Goal: Transaction & Acquisition: Purchase product/service

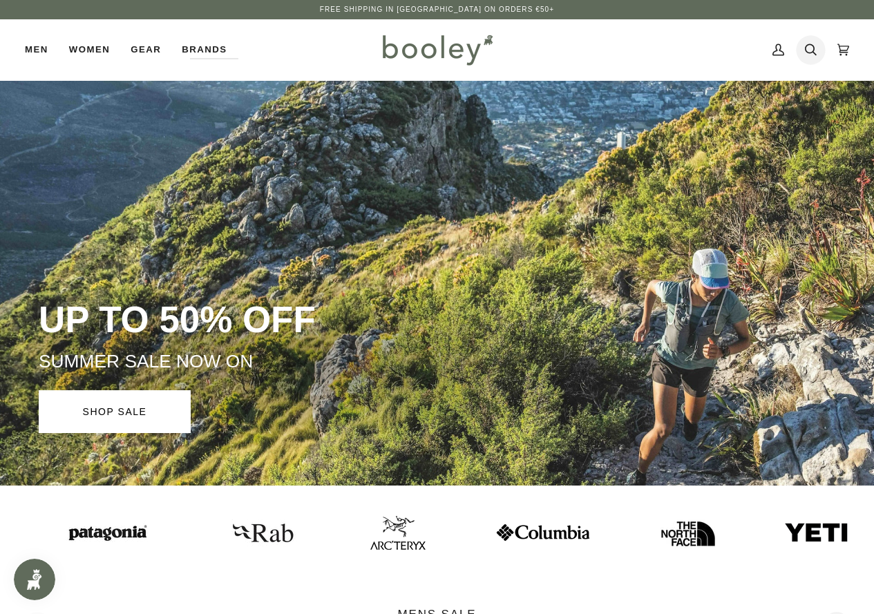
click at [803, 41] on link "Search" at bounding box center [811, 49] width 32 height 61
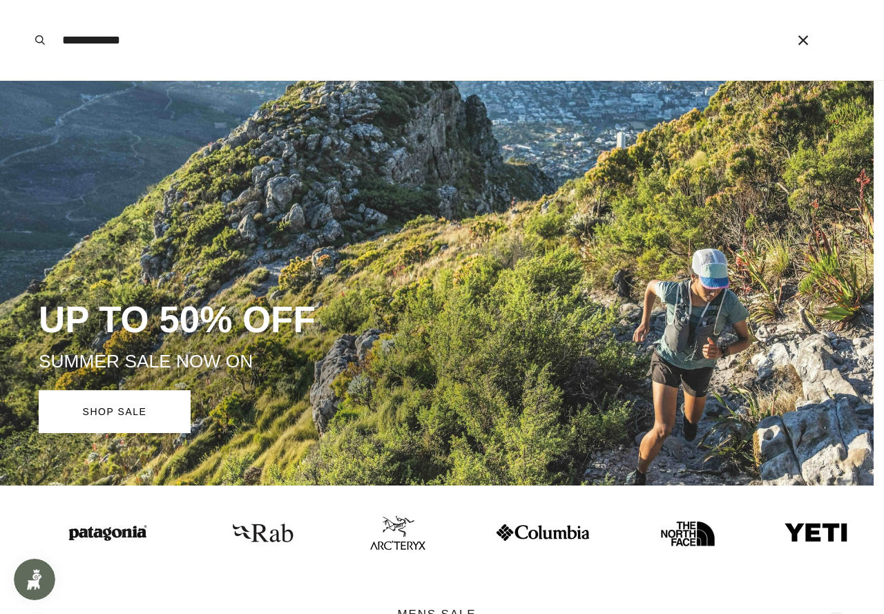
type input "**********"
click at [25, 0] on button "Search" at bounding box center [40, 40] width 30 height 80
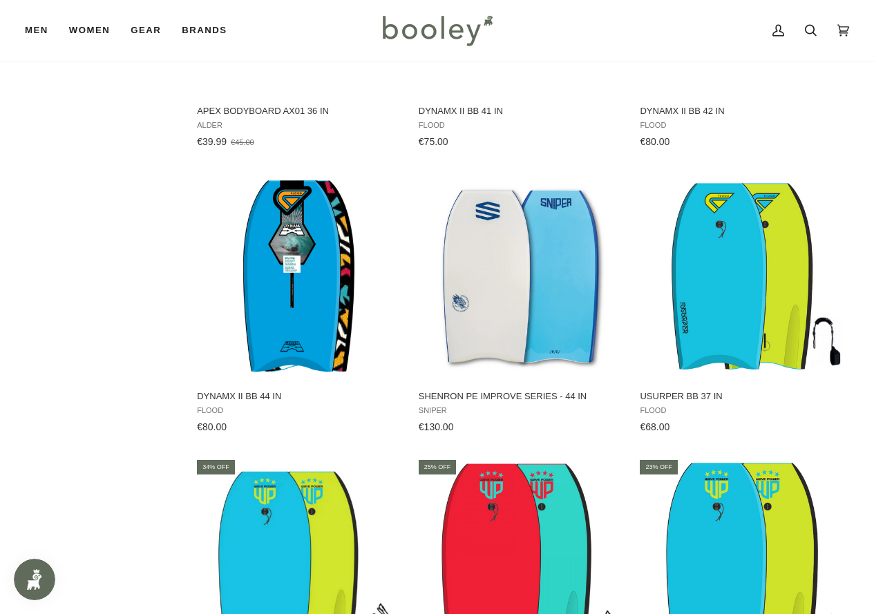
scroll to position [1797, 0]
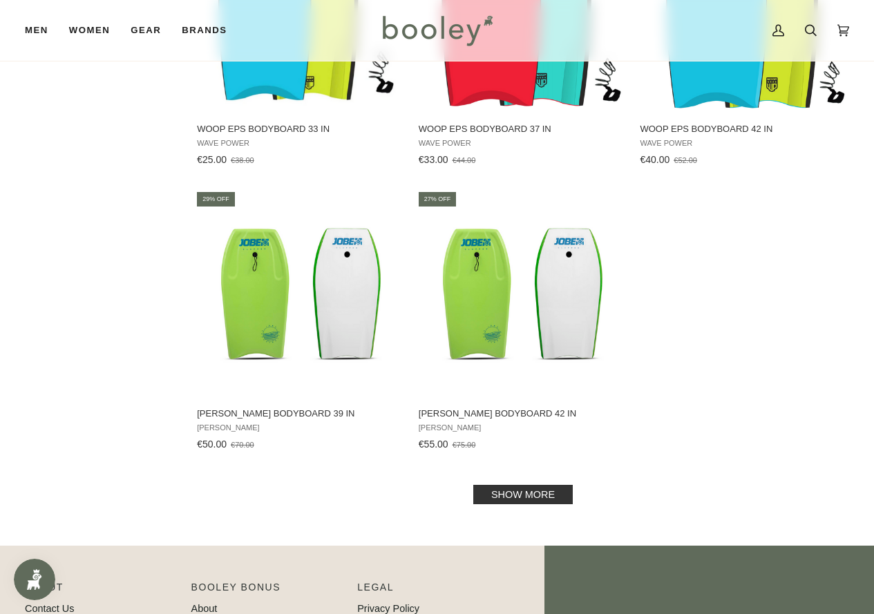
click at [565, 499] on link "Show more" at bounding box center [523, 494] width 100 height 19
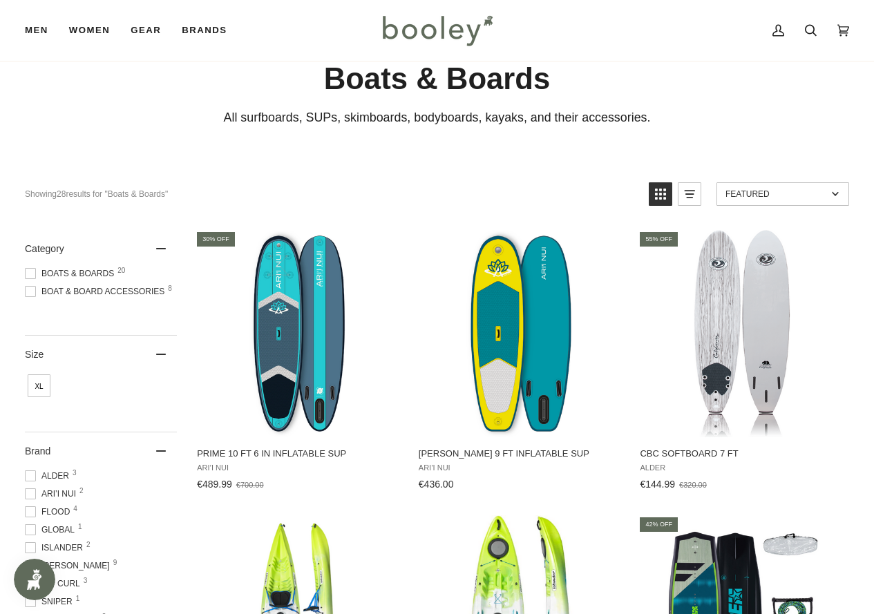
scroll to position [69, 0]
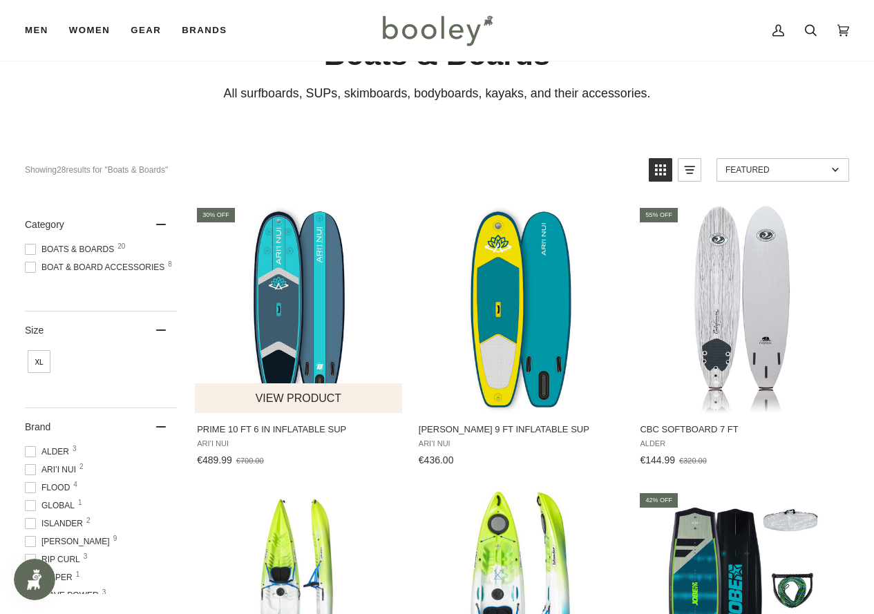
click at [316, 290] on img "Prime 10 ft 6 in Inflatable SUP" at bounding box center [299, 309] width 207 height 207
